Goal: Information Seeking & Learning: Learn about a topic

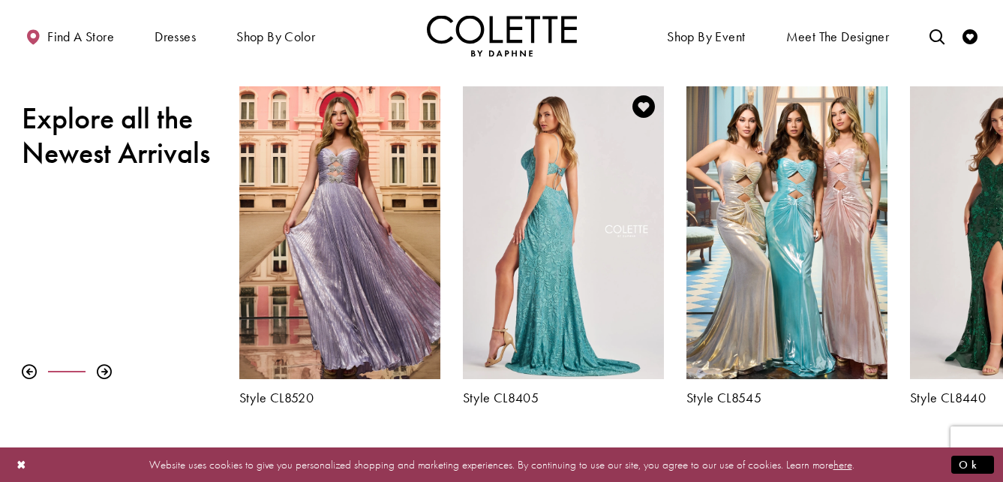
click at [549, 289] on div "Visit Colette by Daphne Style No. CL8405 Page" at bounding box center [563, 232] width 201 height 293
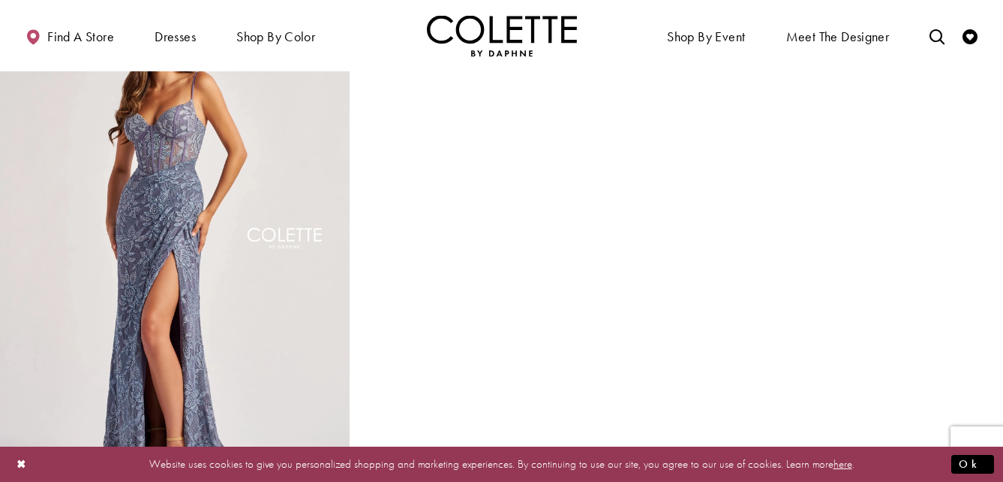
scroll to position [1154, 0]
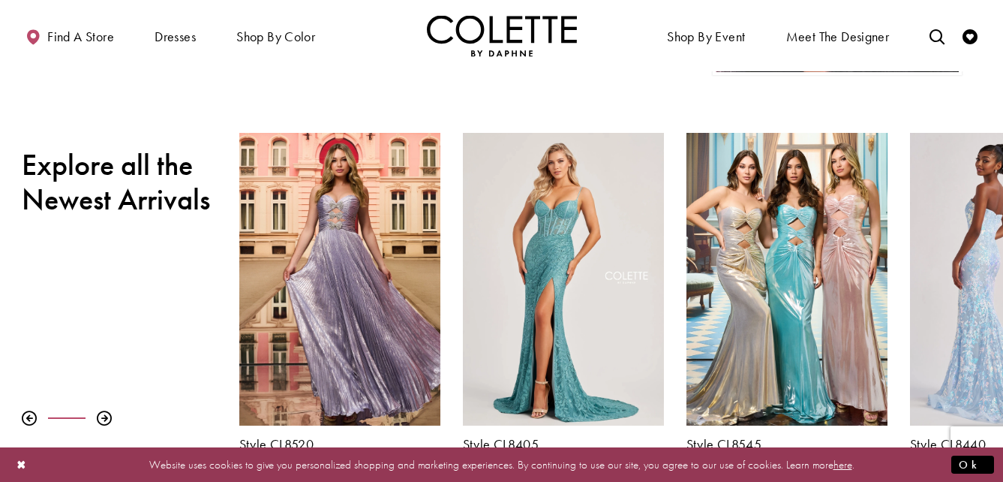
scroll to position [433, 0]
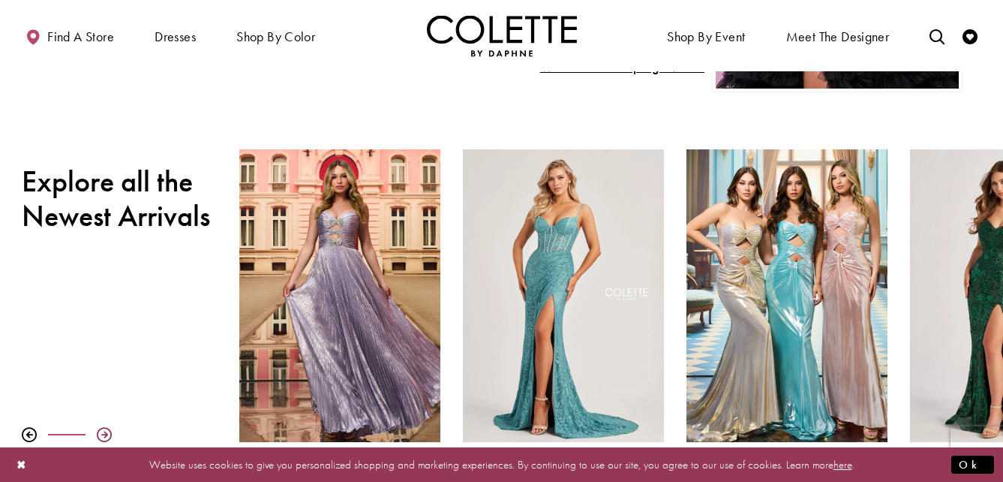
click at [102, 435] on div at bounding box center [104, 434] width 15 height 15
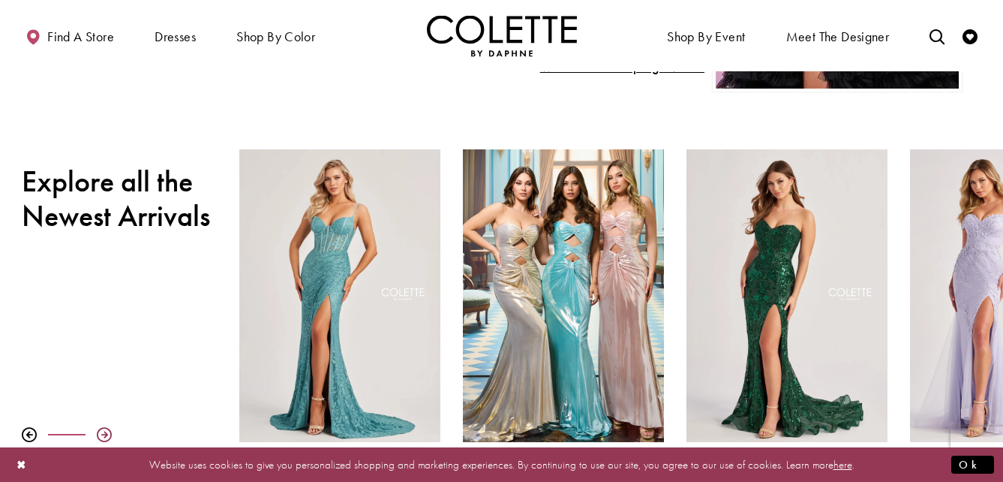
click at [102, 434] on div at bounding box center [104, 434] width 15 height 15
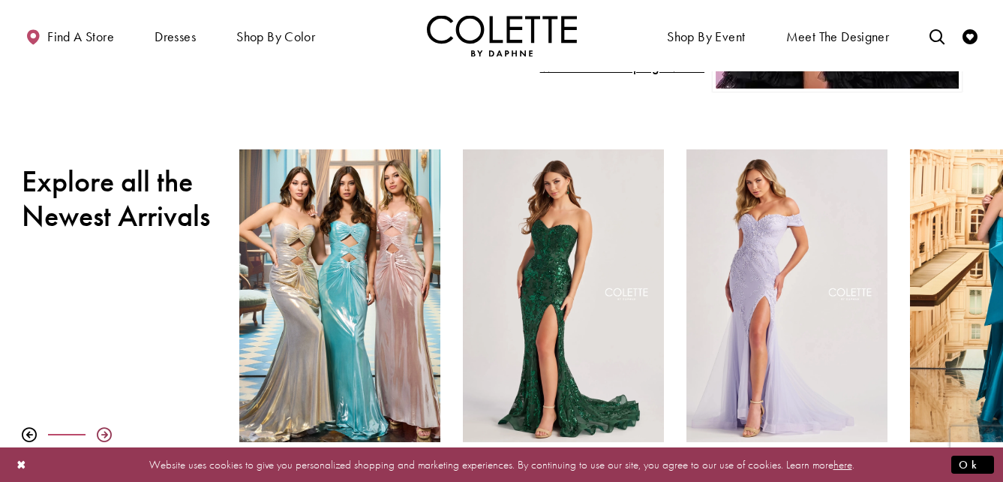
click at [102, 434] on div at bounding box center [104, 434] width 15 height 15
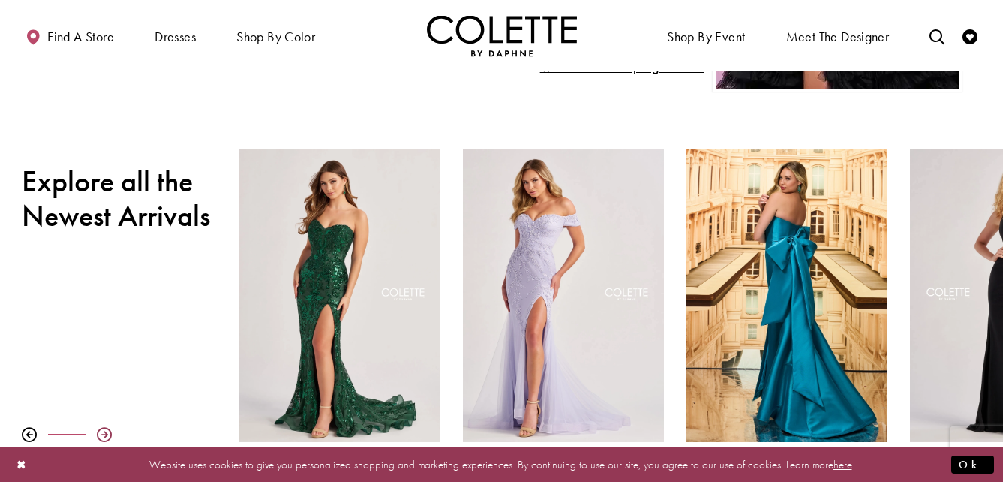
click at [102, 434] on div at bounding box center [104, 434] width 15 height 15
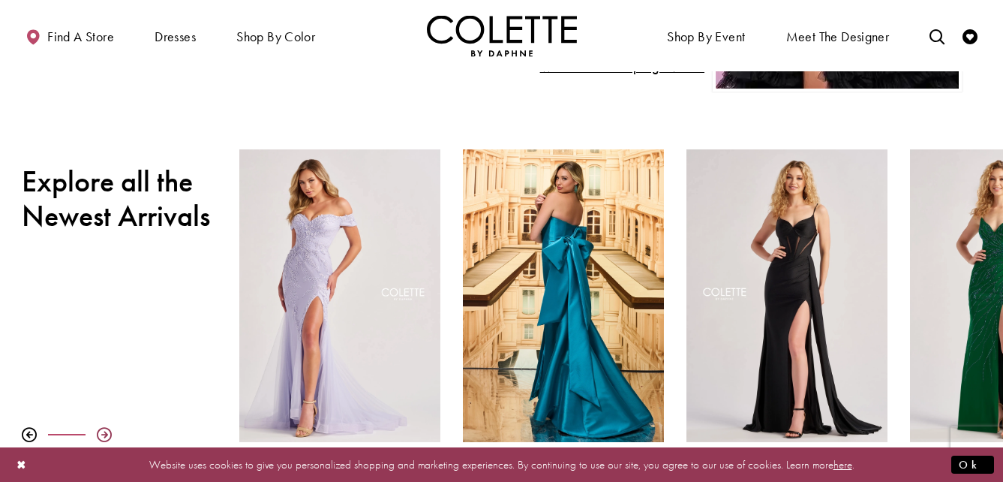
click at [102, 434] on div at bounding box center [104, 434] width 15 height 15
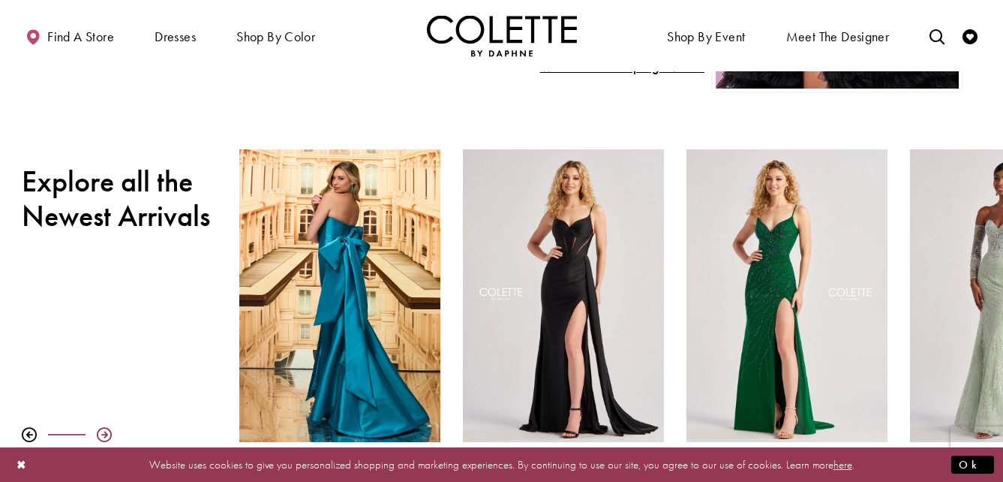
click at [102, 434] on div at bounding box center [104, 434] width 15 height 15
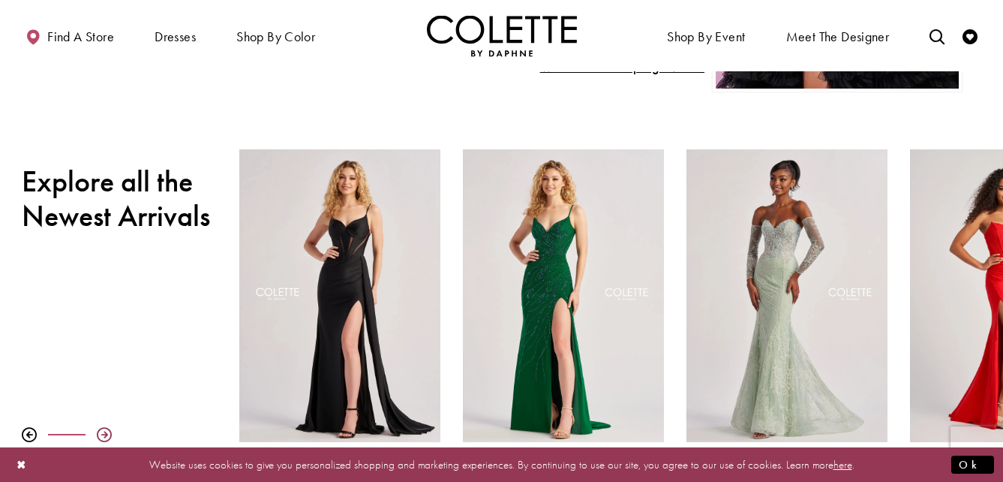
click at [102, 434] on div at bounding box center [104, 434] width 15 height 15
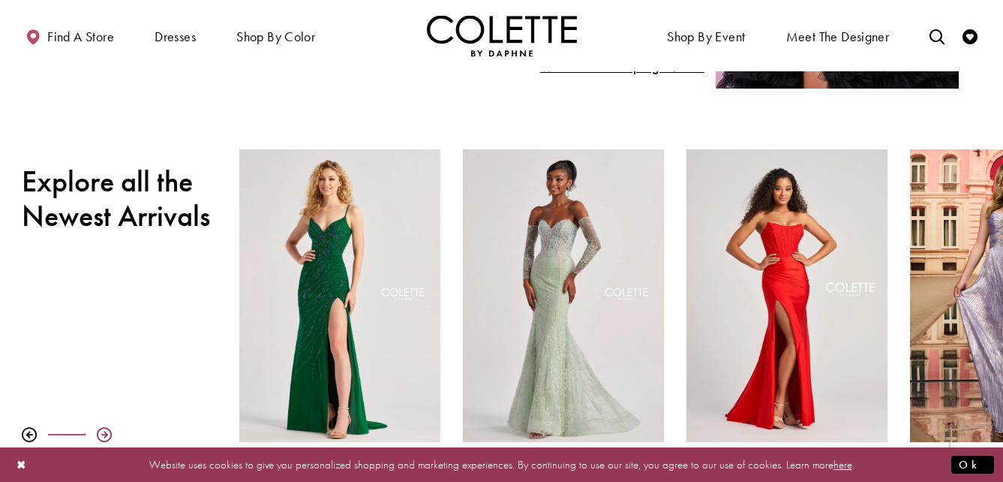
click at [101, 434] on div at bounding box center [104, 434] width 15 height 15
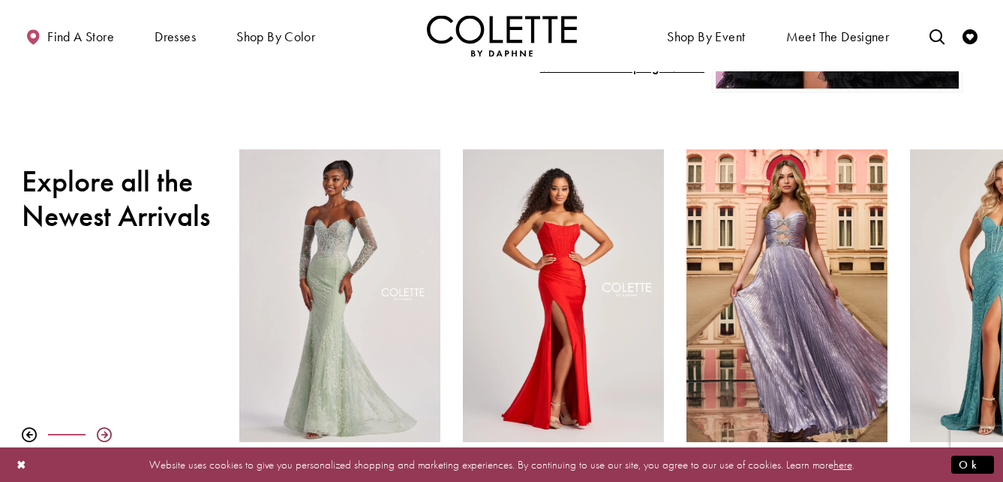
click at [101, 434] on div at bounding box center [104, 434] width 15 height 15
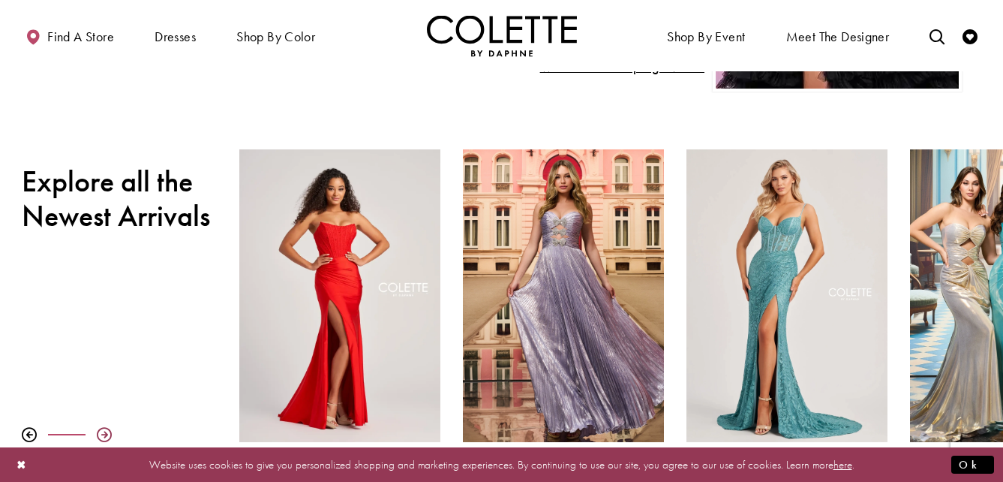
click at [101, 434] on div at bounding box center [104, 434] width 15 height 15
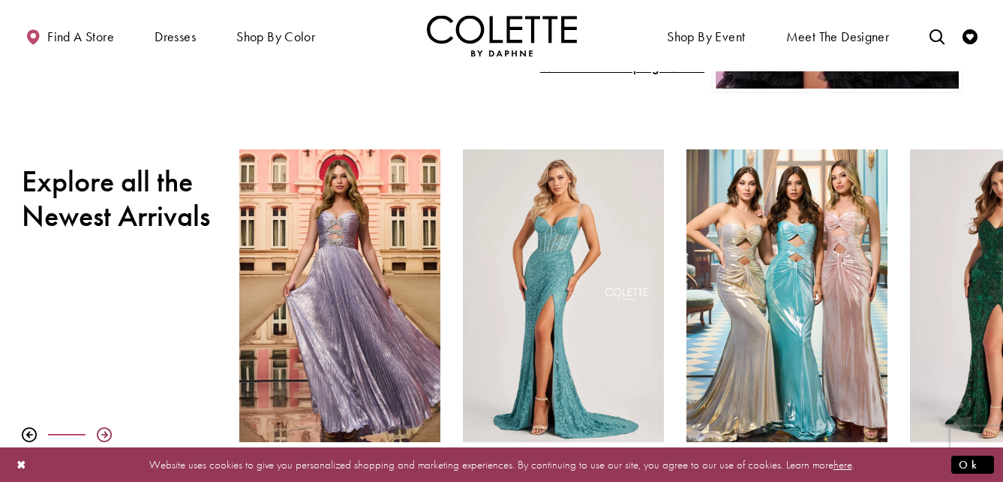
click at [101, 434] on div at bounding box center [104, 434] width 15 height 15
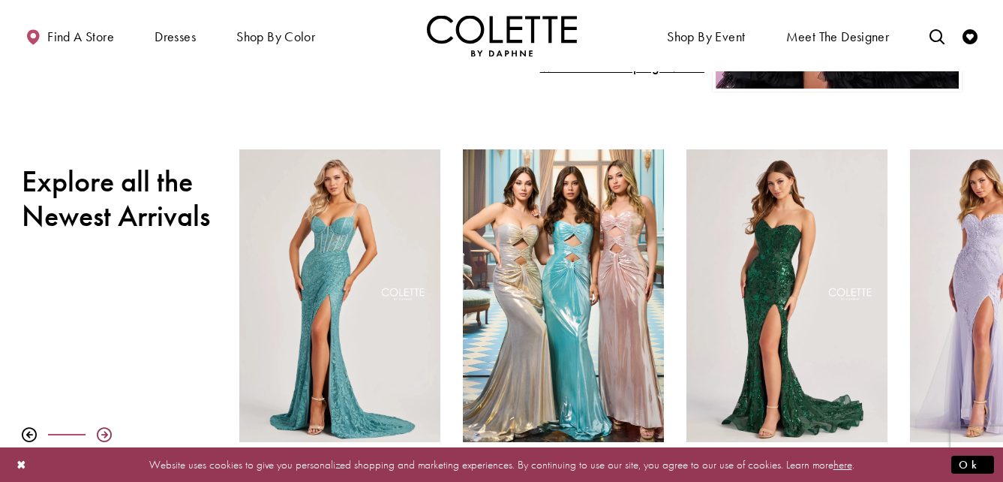
click at [101, 434] on div at bounding box center [104, 434] width 15 height 15
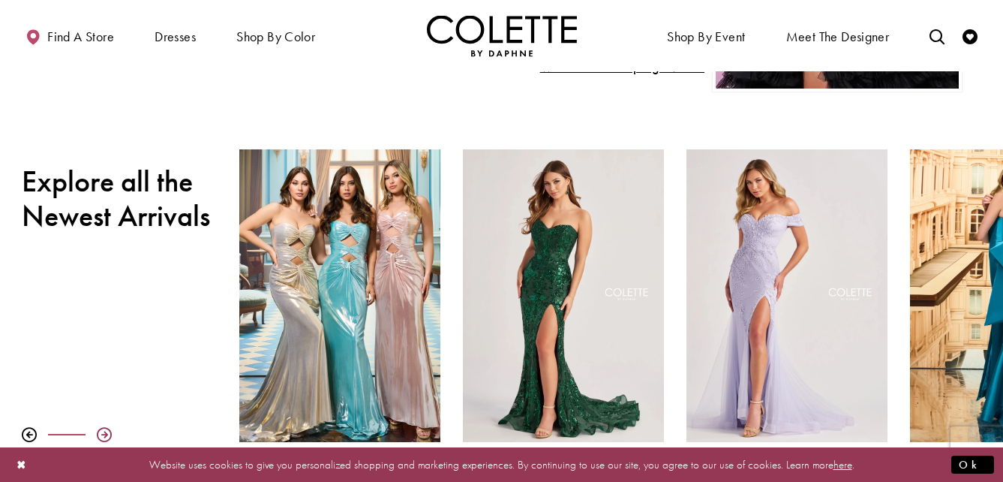
click at [101, 434] on div at bounding box center [104, 434] width 15 height 15
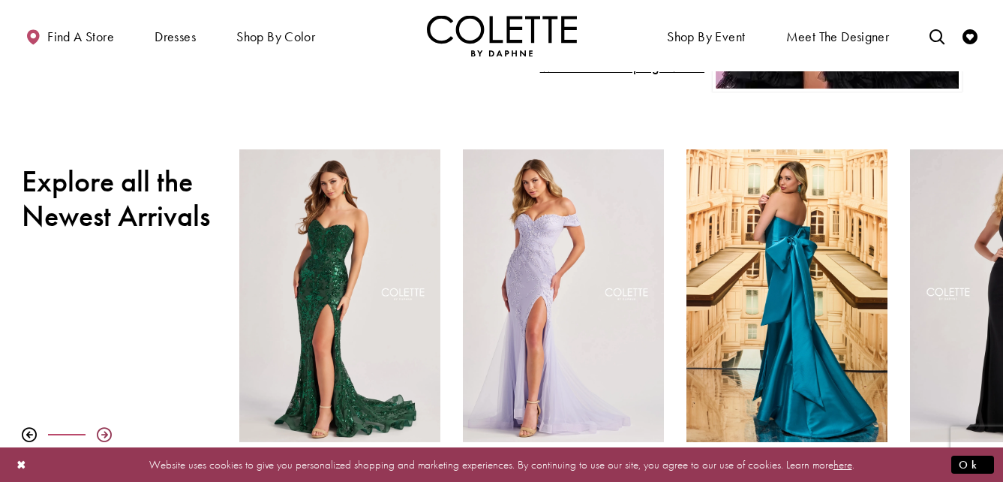
click at [101, 434] on div at bounding box center [104, 434] width 15 height 15
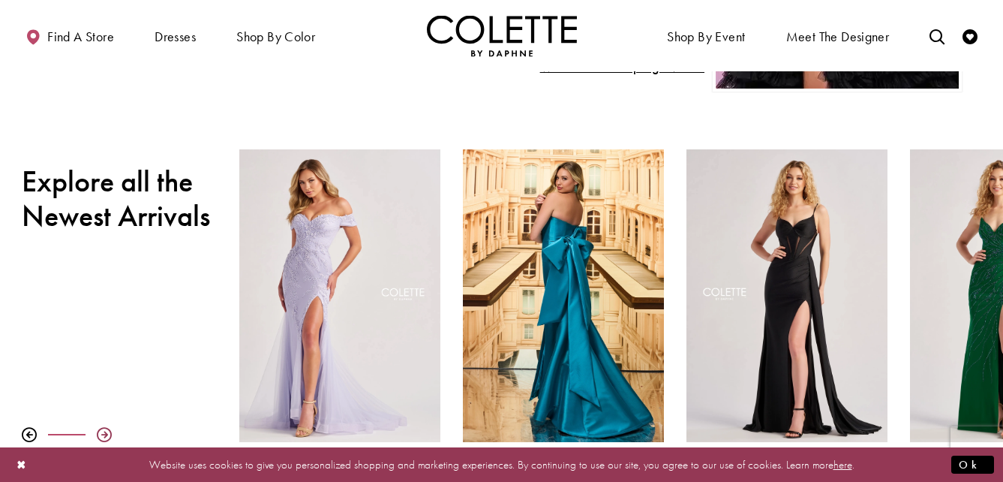
click at [101, 434] on div at bounding box center [104, 434] width 15 height 15
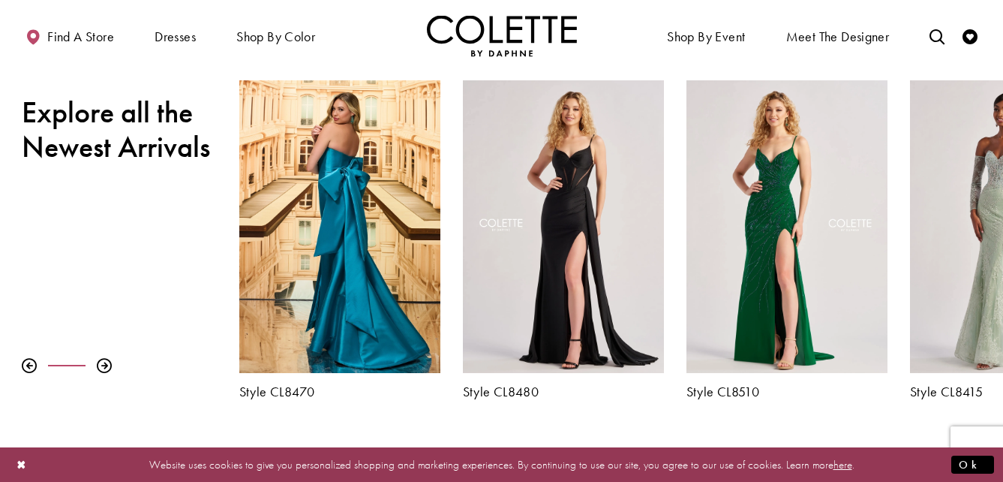
scroll to position [503, 0]
click at [108, 362] on div at bounding box center [104, 364] width 15 height 15
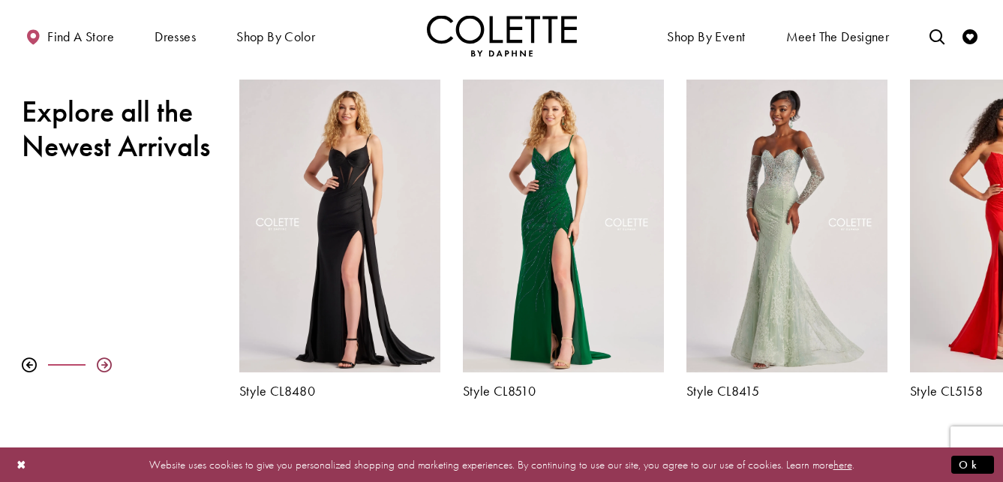
click at [108, 362] on div at bounding box center [104, 364] width 15 height 15
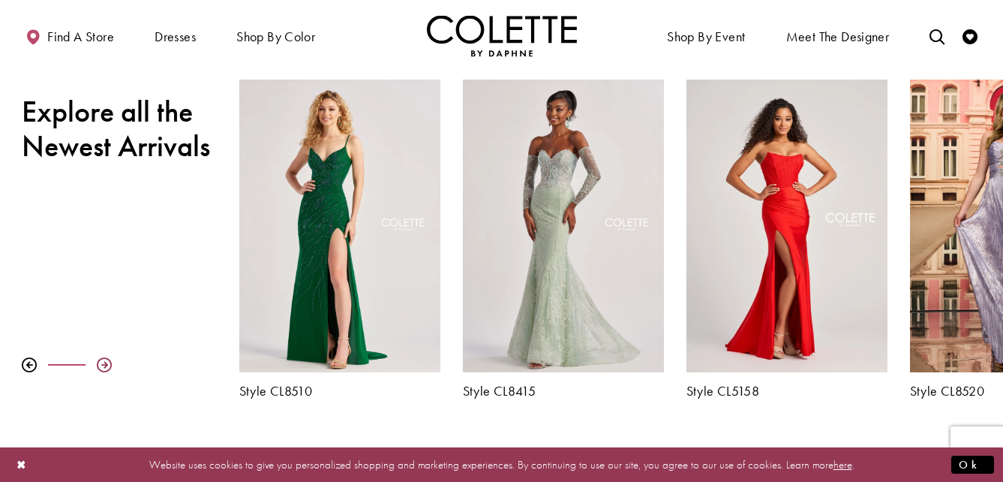
click at [108, 362] on div at bounding box center [104, 364] width 15 height 15
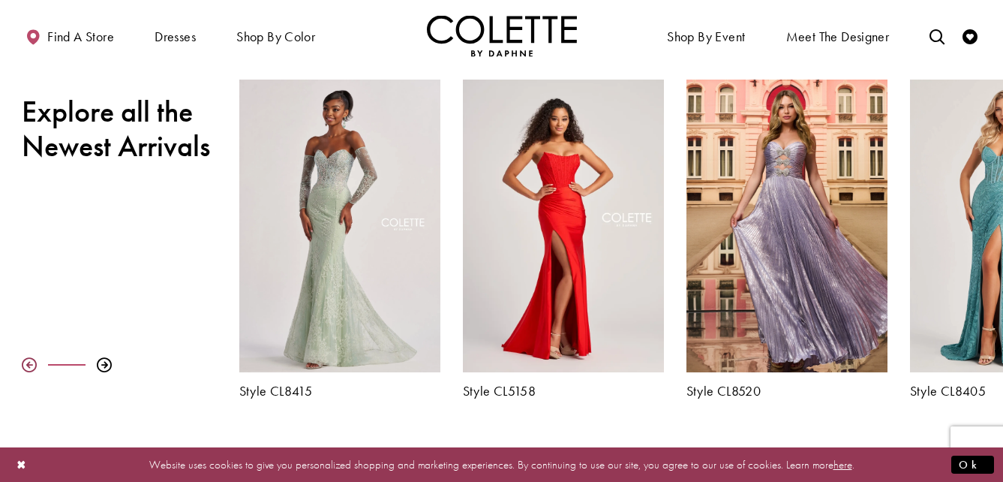
click at [26, 360] on div at bounding box center [29, 364] width 15 height 15
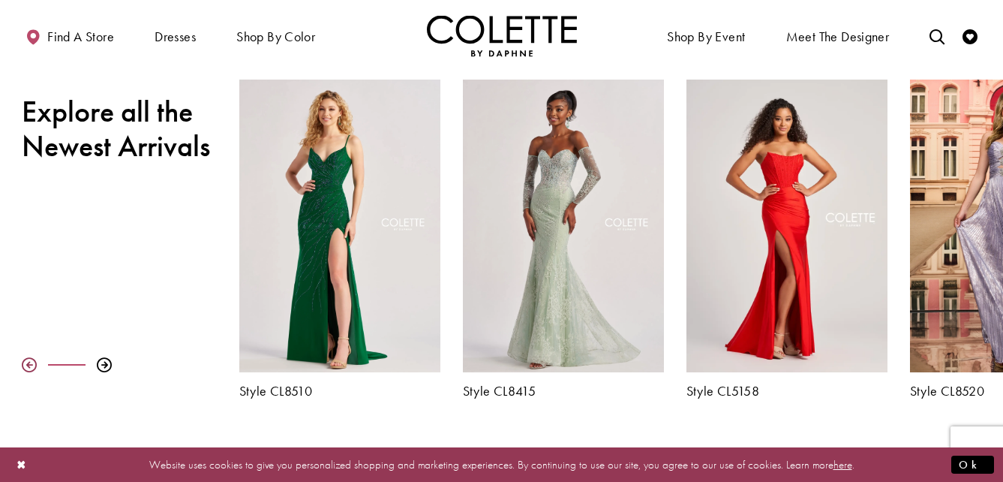
click at [26, 360] on div at bounding box center [29, 364] width 15 height 15
click at [29, 359] on div at bounding box center [29, 364] width 15 height 15
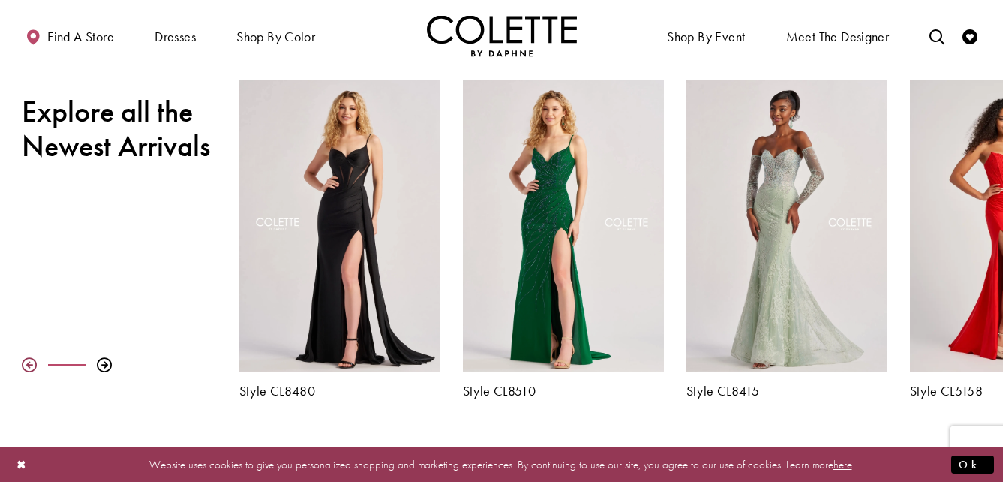
click at [33, 366] on div at bounding box center [29, 364] width 15 height 15
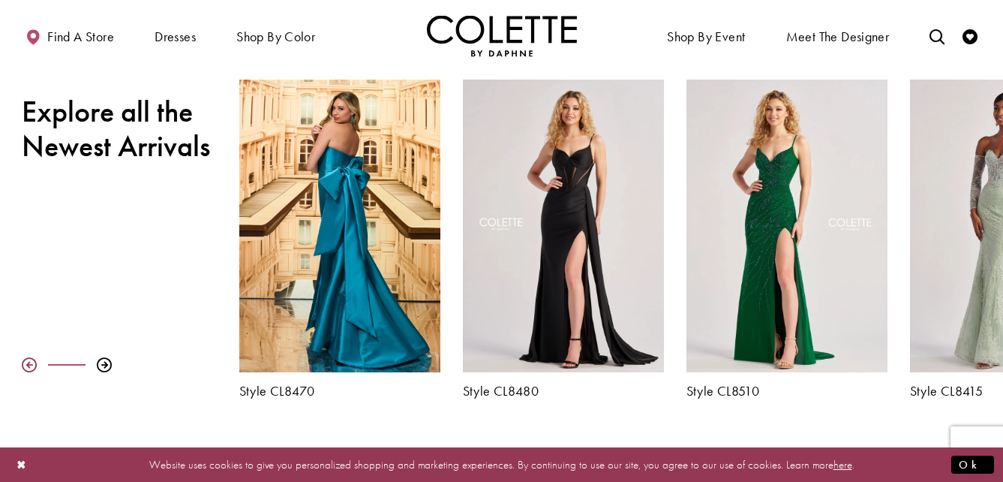
click at [33, 366] on div at bounding box center [29, 364] width 15 height 15
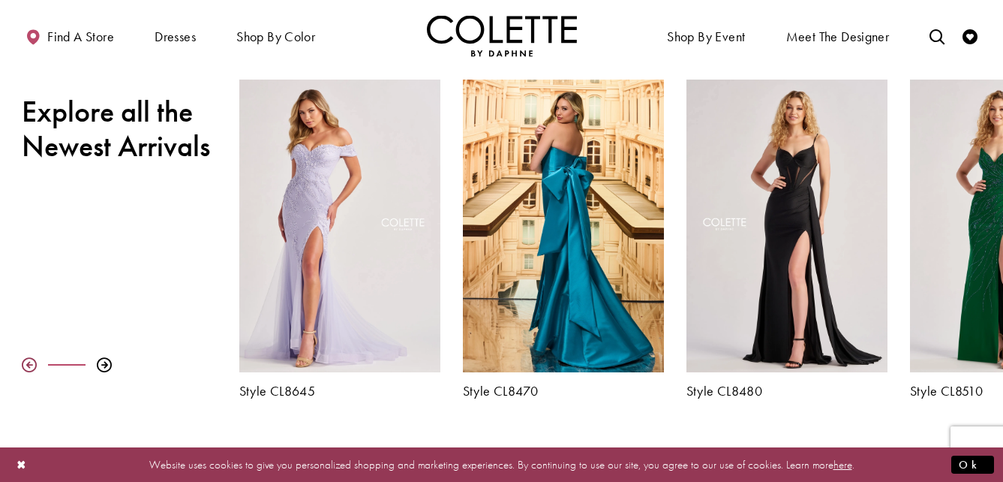
click at [33, 366] on div at bounding box center [29, 364] width 15 height 15
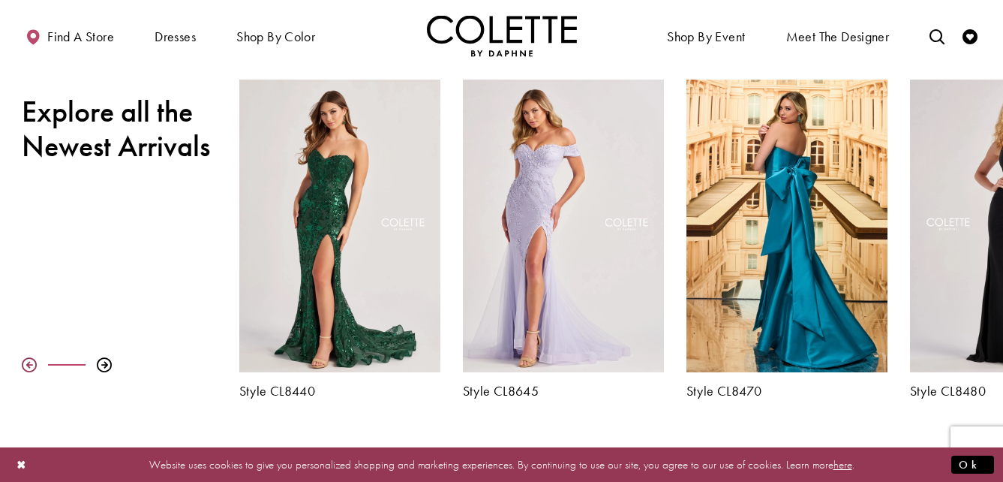
click at [33, 367] on div at bounding box center [29, 364] width 15 height 15
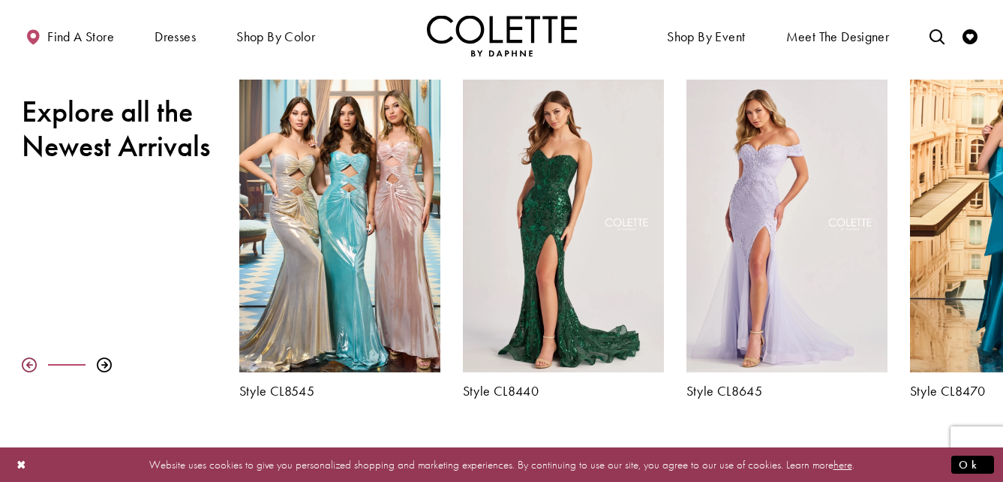
click at [33, 367] on div at bounding box center [29, 364] width 15 height 15
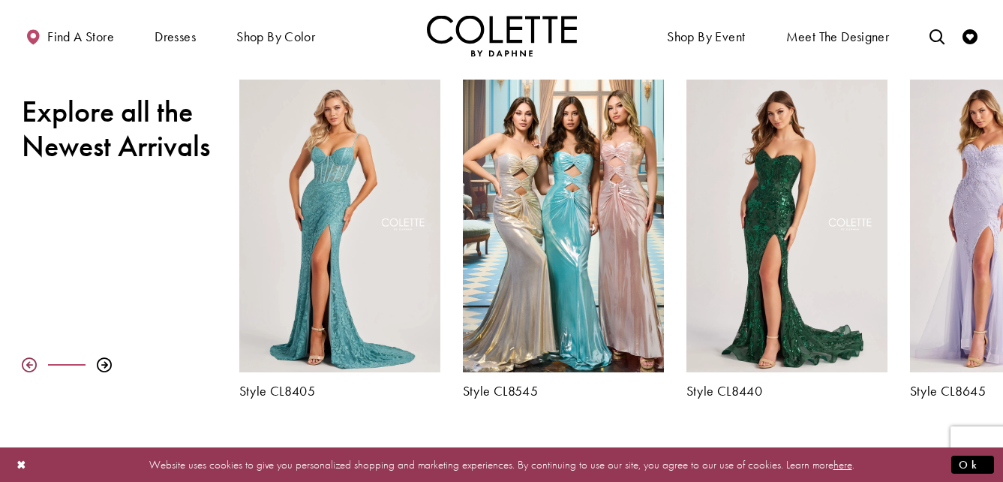
click at [33, 367] on div at bounding box center [29, 364] width 15 height 15
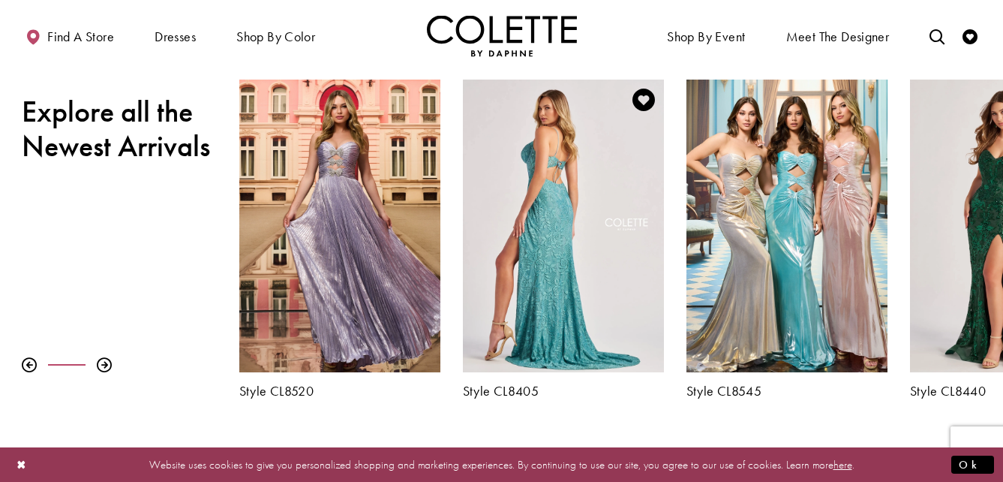
click at [567, 203] on div "Visit Colette by Daphne Style No. CL8405 Page" at bounding box center [563, 226] width 201 height 293
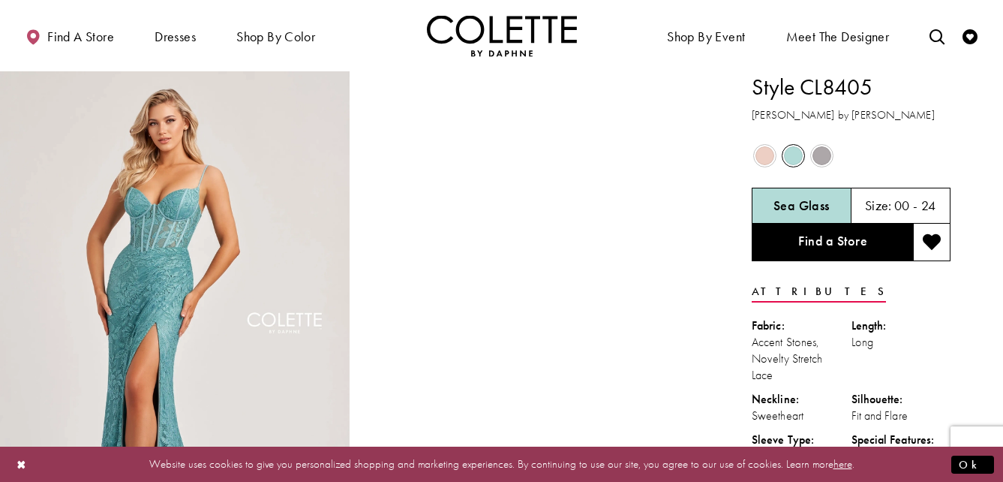
click at [770, 161] on span "Product color controls state depends on size chosen" at bounding box center [765, 155] width 19 height 19
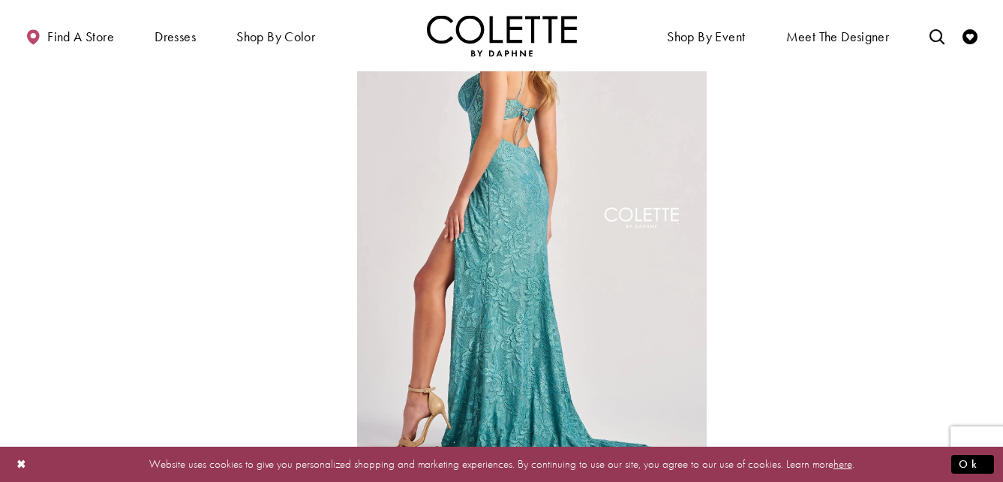
scroll to position [638, 0]
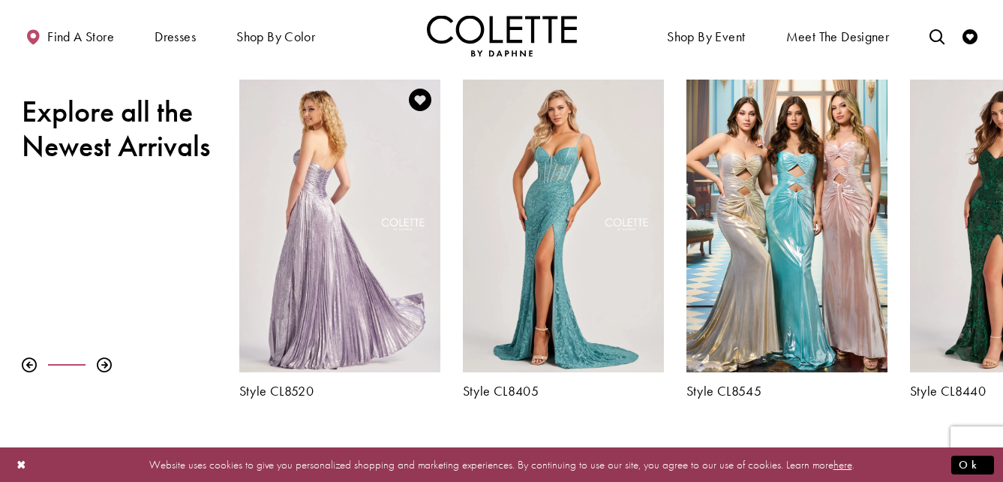
scroll to position [503, 0]
